Goal: Information Seeking & Learning: Learn about a topic

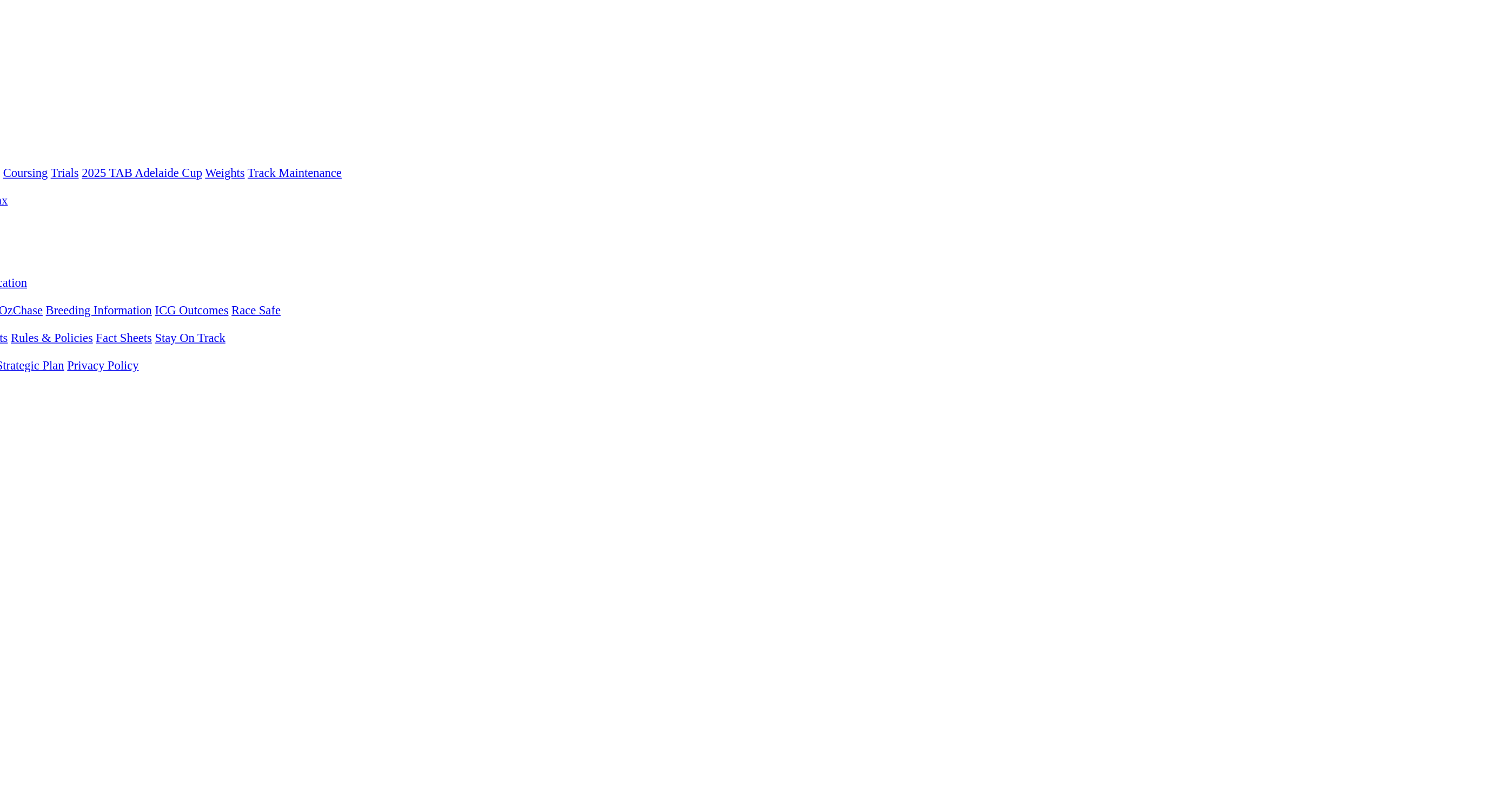
click at [100, 10] on input "Search" at bounding box center [51, 10] width 95 height 11
type input "white Owl"
click at [37, 16] on img at bounding box center [20, 21] width 32 height 10
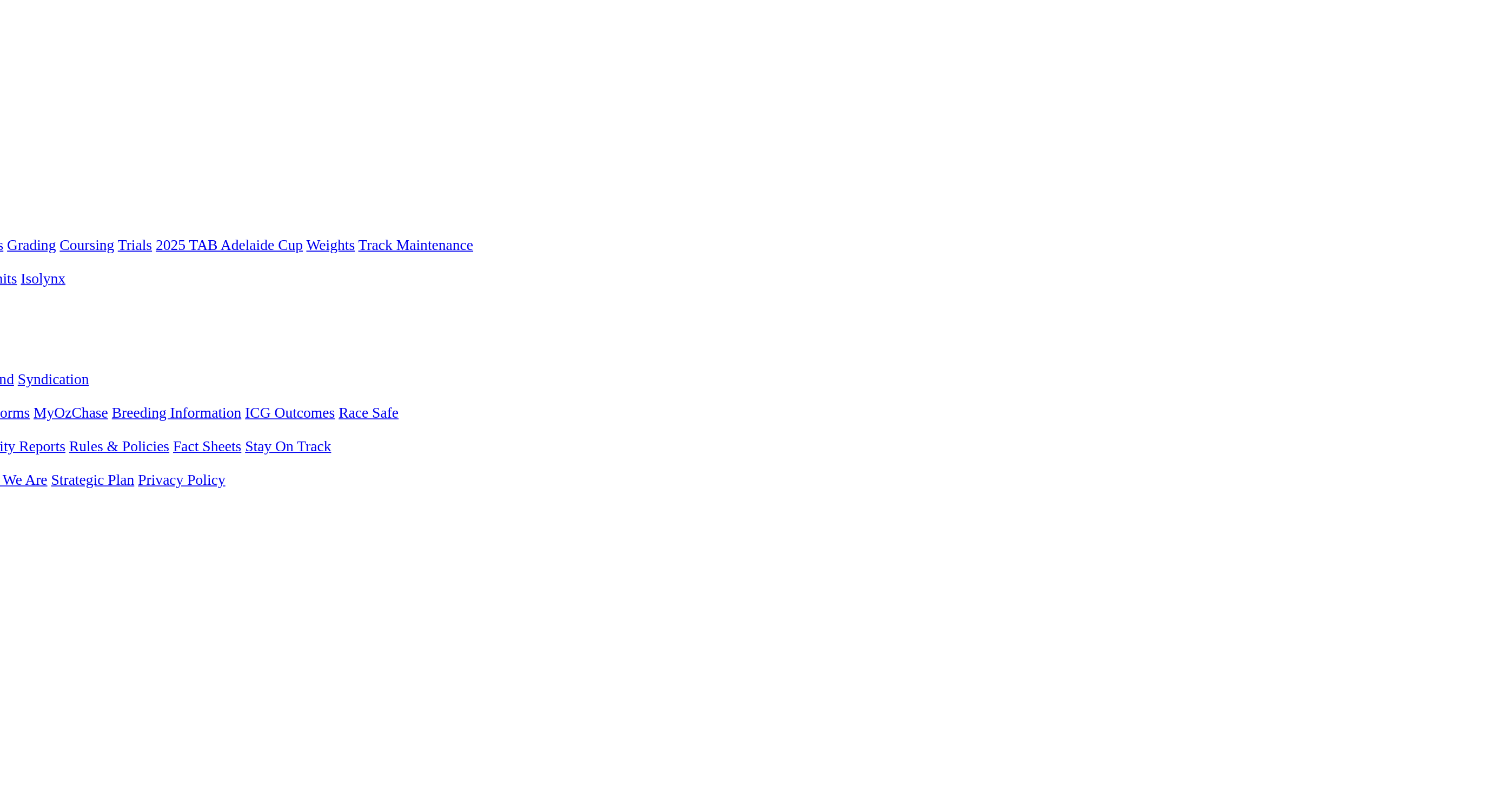
click at [54, 455] on link "WHITE OWL" at bounding box center [28, 459] width 49 height 9
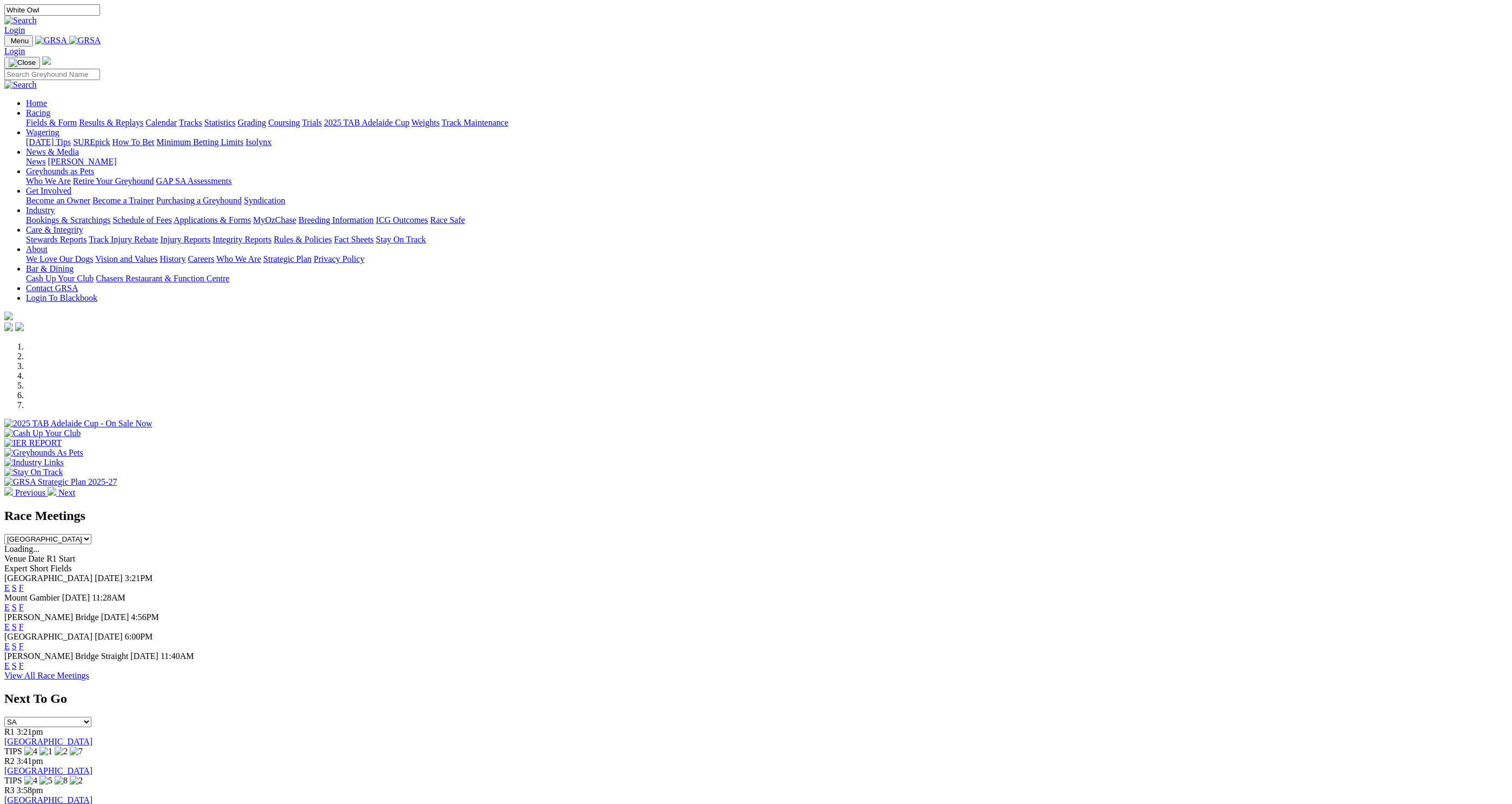
type input "White Owl"
click at [37, 16] on img at bounding box center [20, 21] width 32 height 10
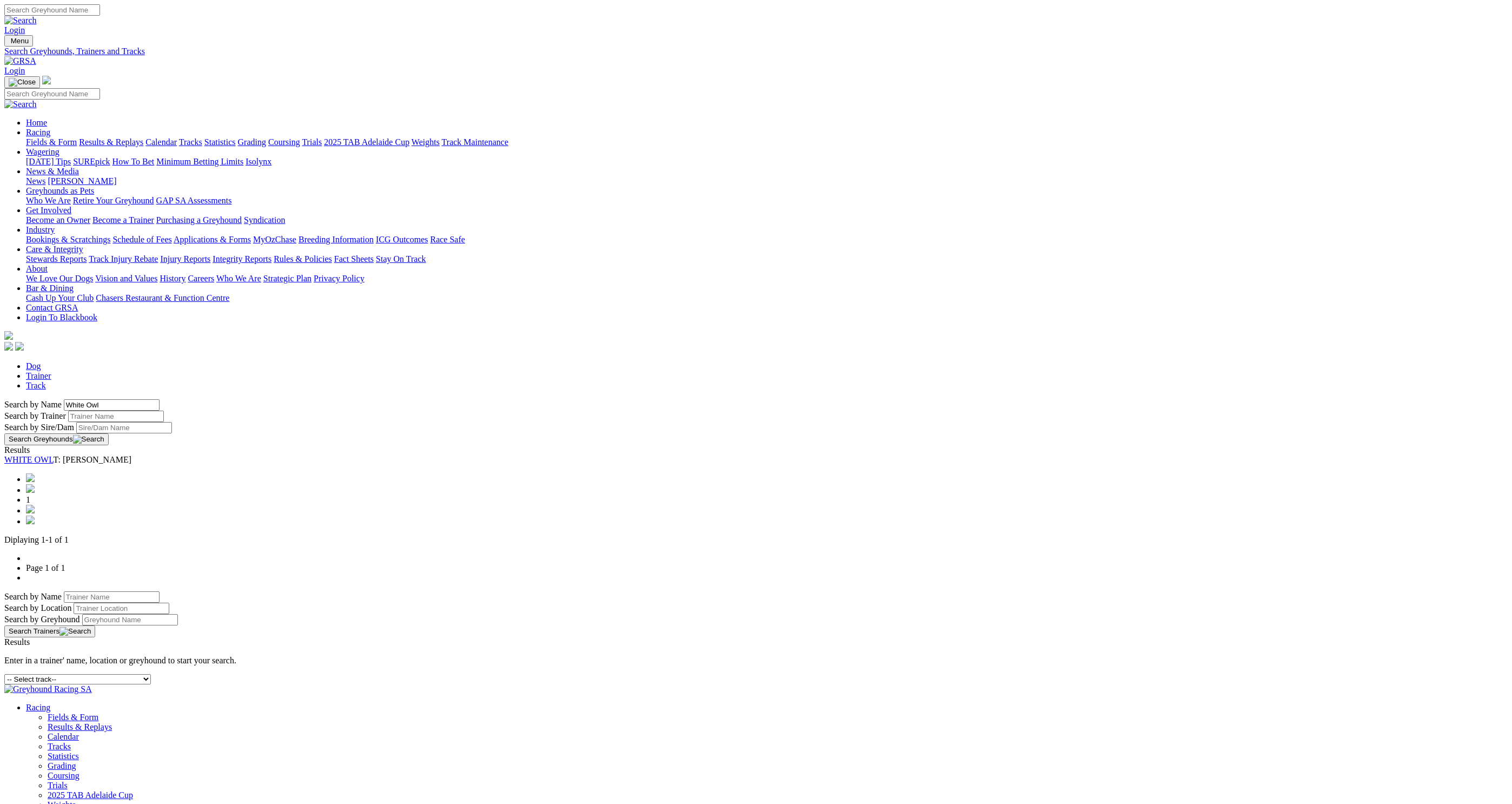
click at [54, 455] on link "WHITE OWL" at bounding box center [28, 459] width 49 height 9
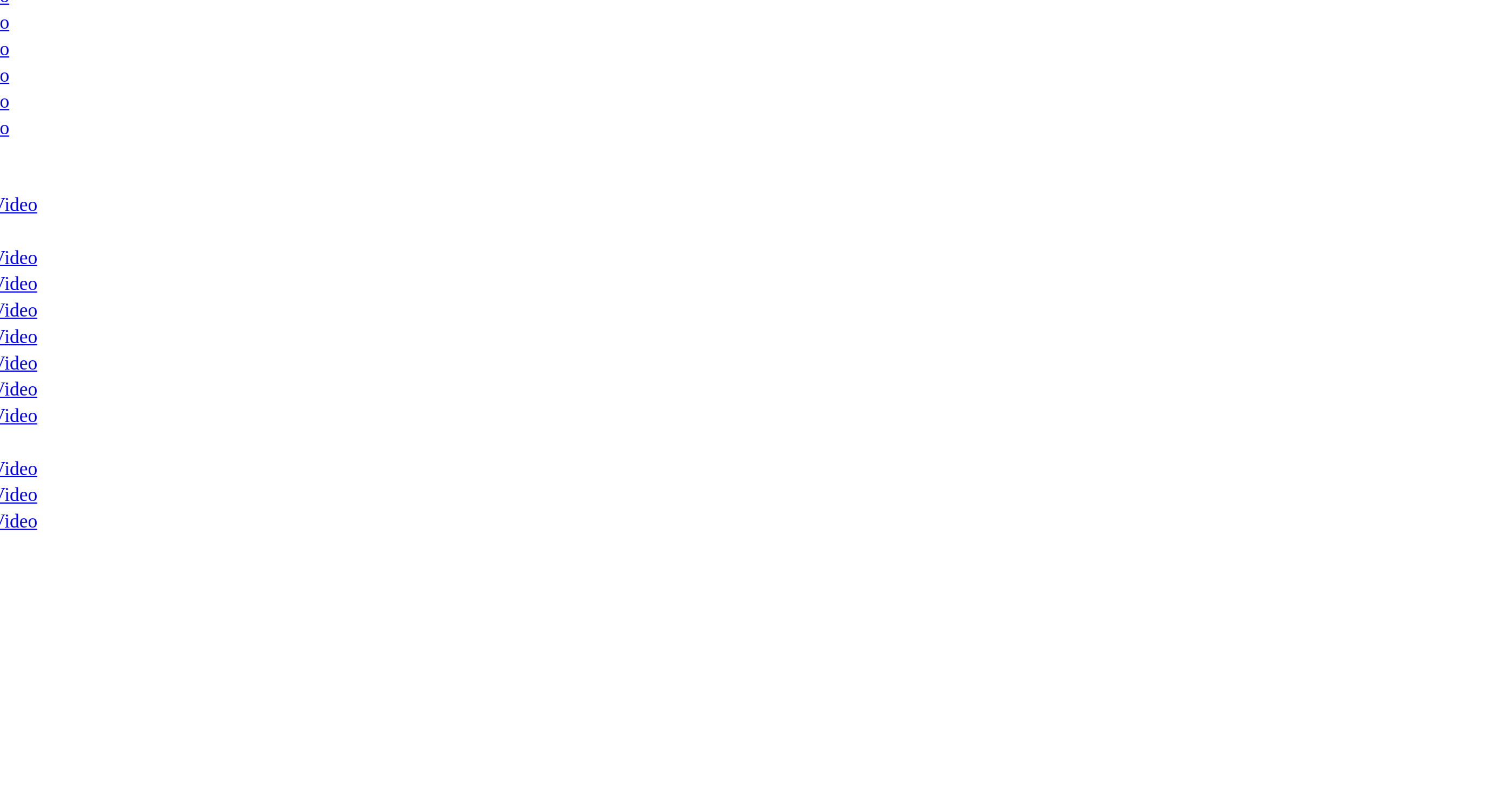
scroll to position [982, 0]
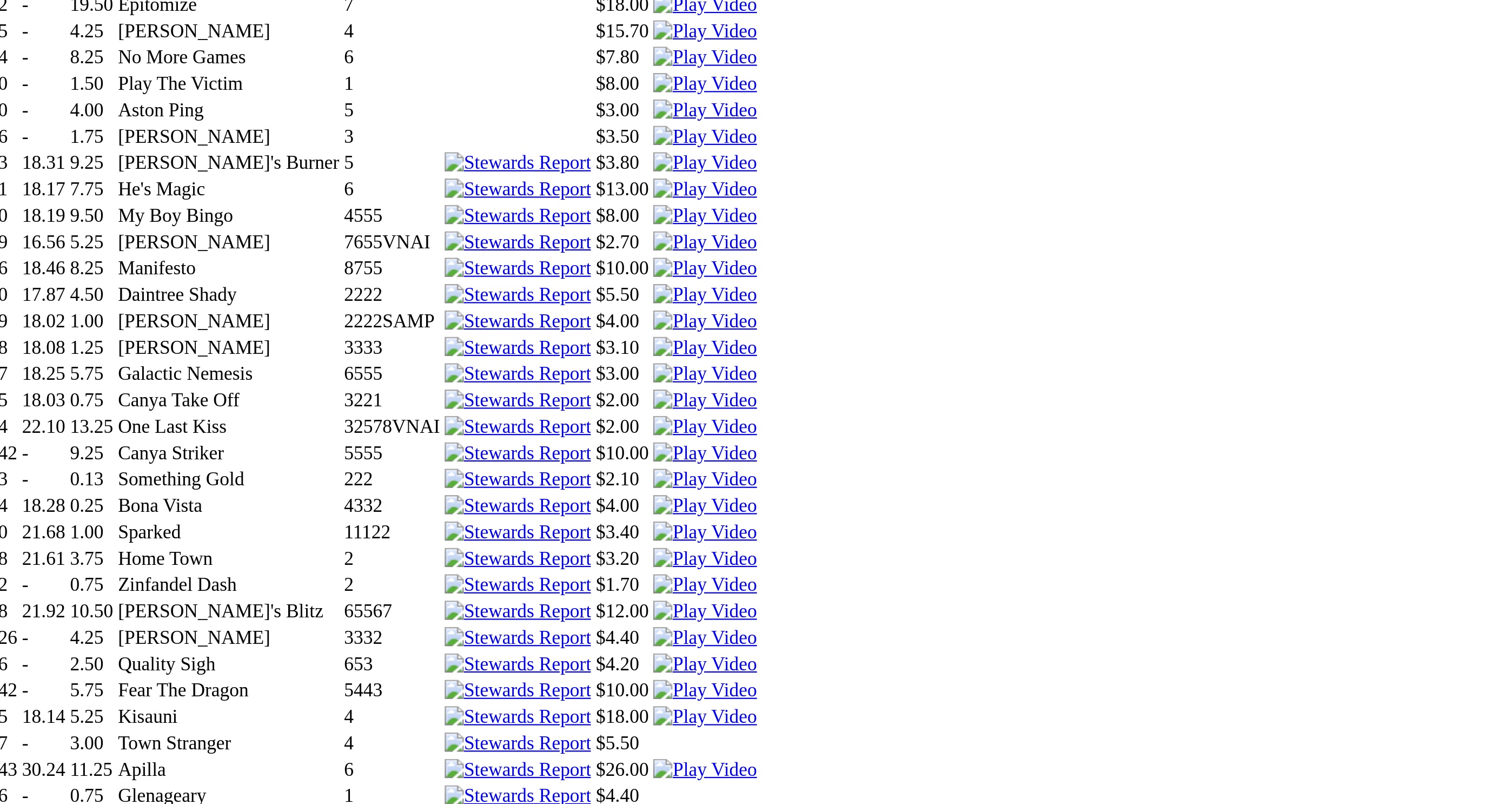
click at [634, 416] on img at bounding box center [610, 420] width 47 height 10
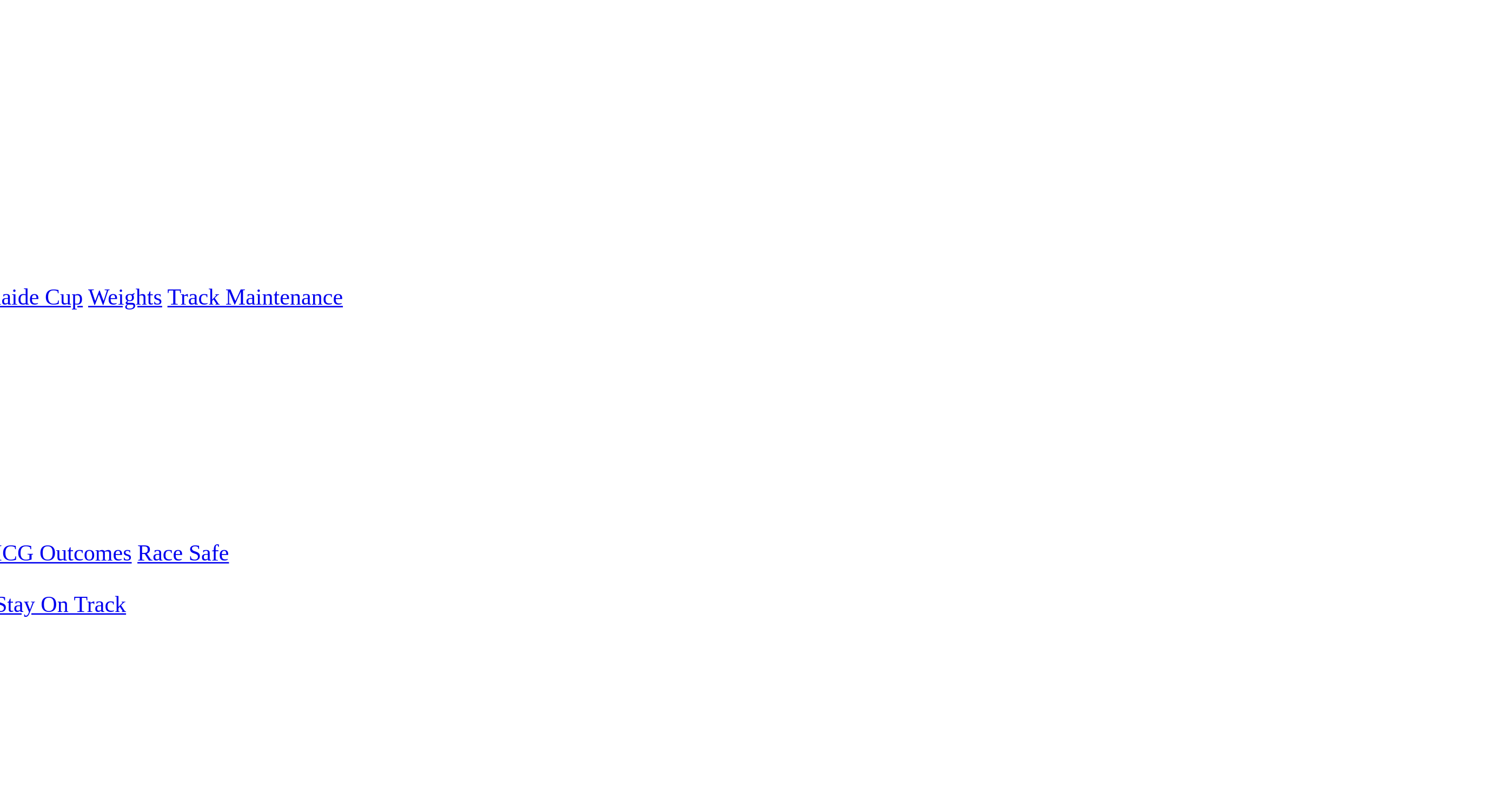
scroll to position [0, 0]
